Goal: Task Accomplishment & Management: Manage account settings

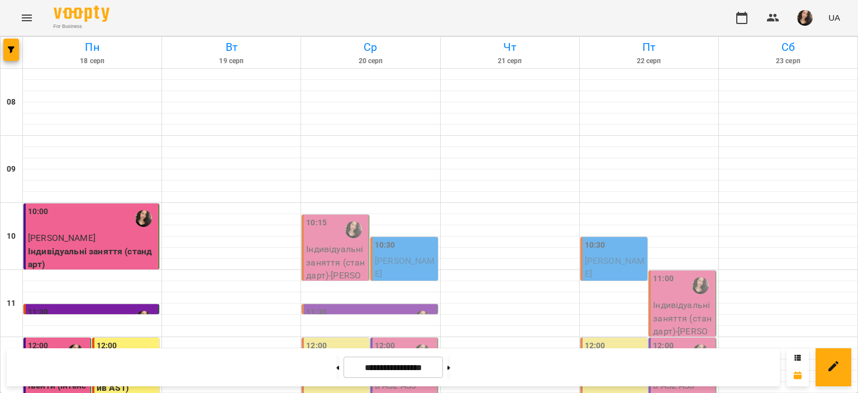
click at [335, 239] on div "10:15" at bounding box center [336, 230] width 60 height 26
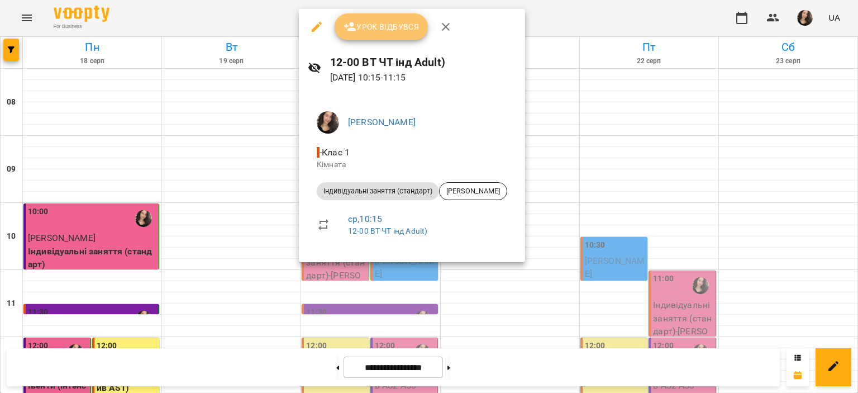
click at [373, 32] on span "Урок відбувся" at bounding box center [382, 26] width 76 height 13
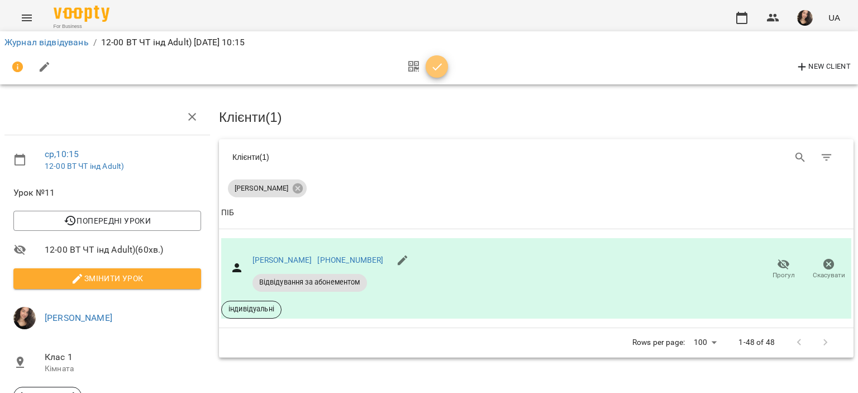
click at [436, 66] on icon "button" at bounding box center [437, 66] width 13 height 13
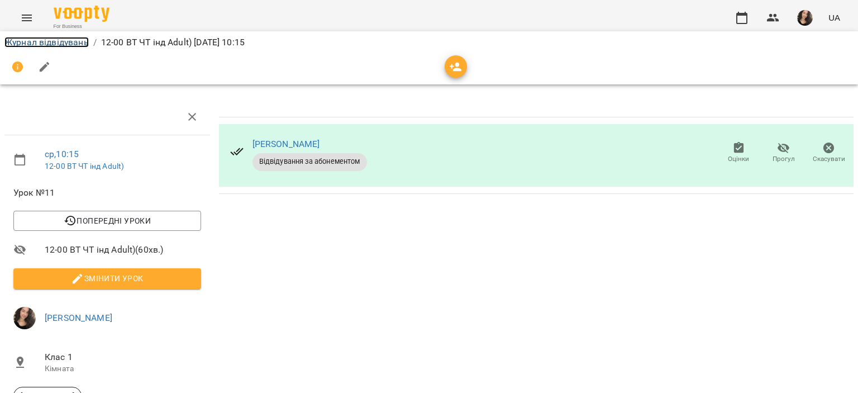
click at [36, 44] on link "Журнал відвідувань" at bounding box center [46, 42] width 84 height 11
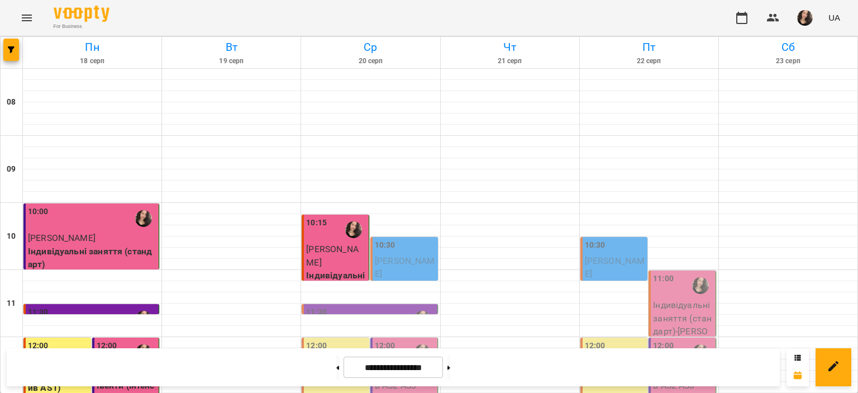
scroll to position [134, 0]
click at [409, 340] on div at bounding box center [422, 353] width 26 height 26
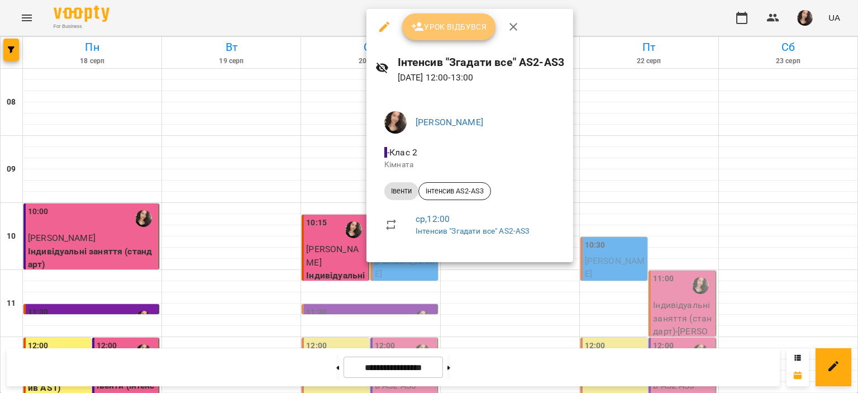
click at [438, 28] on span "Урок відбувся" at bounding box center [449, 26] width 76 height 13
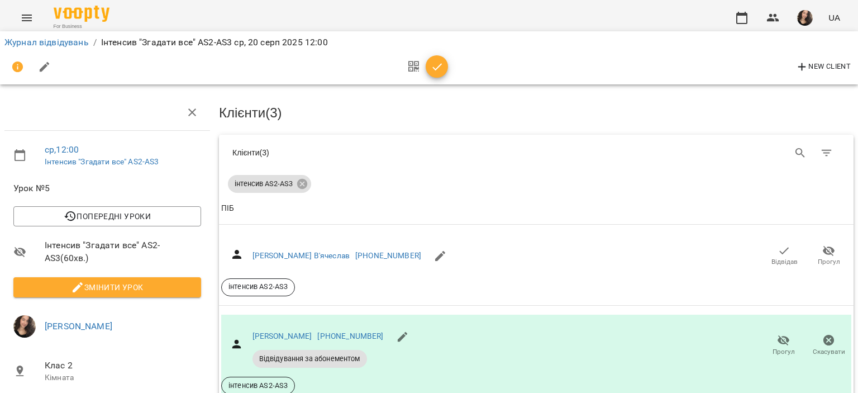
scroll to position [104, 0]
click at [62, 40] on link "Журнал відвідувань" at bounding box center [46, 42] width 84 height 11
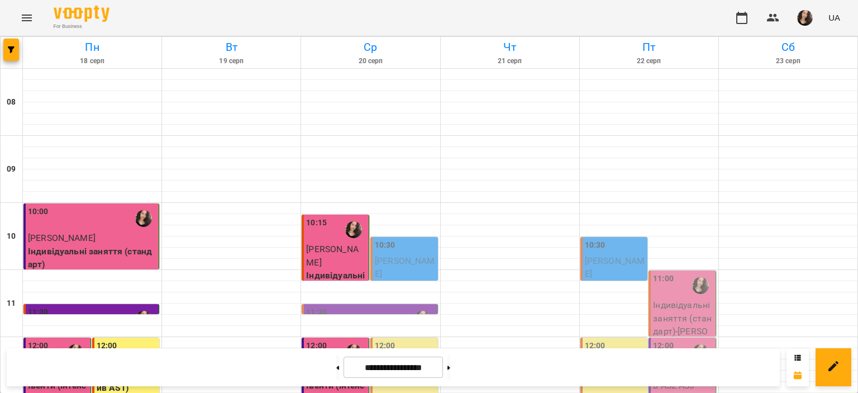
scroll to position [52, 0]
click at [340, 365] on p "3" at bounding box center [336, 371] width 60 height 13
